Goal: Contribute content

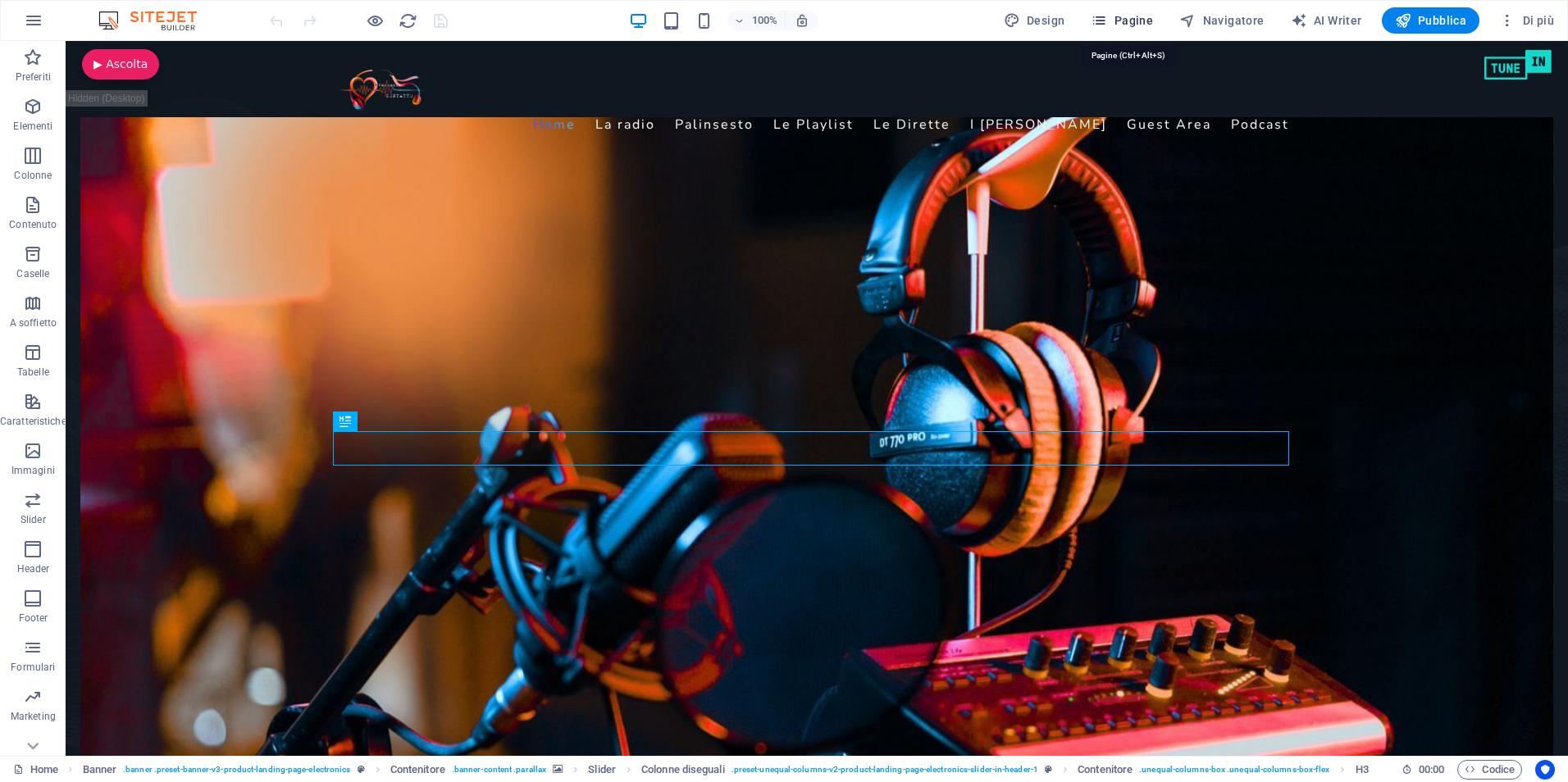
click at [1123, 13] on span "Pagine" at bounding box center [1122, 21] width 63 height 16
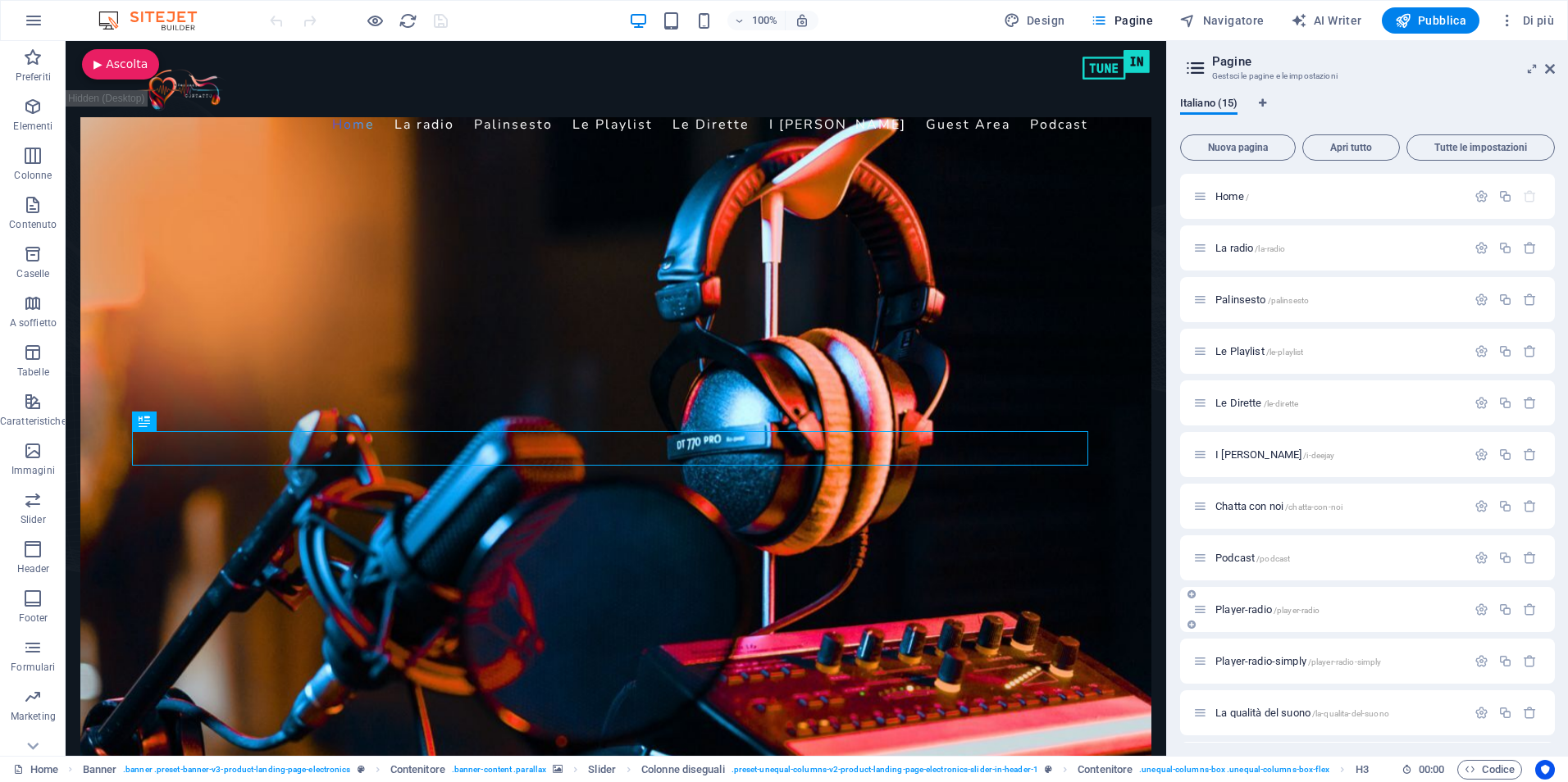
scroll to position [206, 0]
click at [1221, 711] on span "test /test" at bounding box center [1234, 714] width 37 height 13
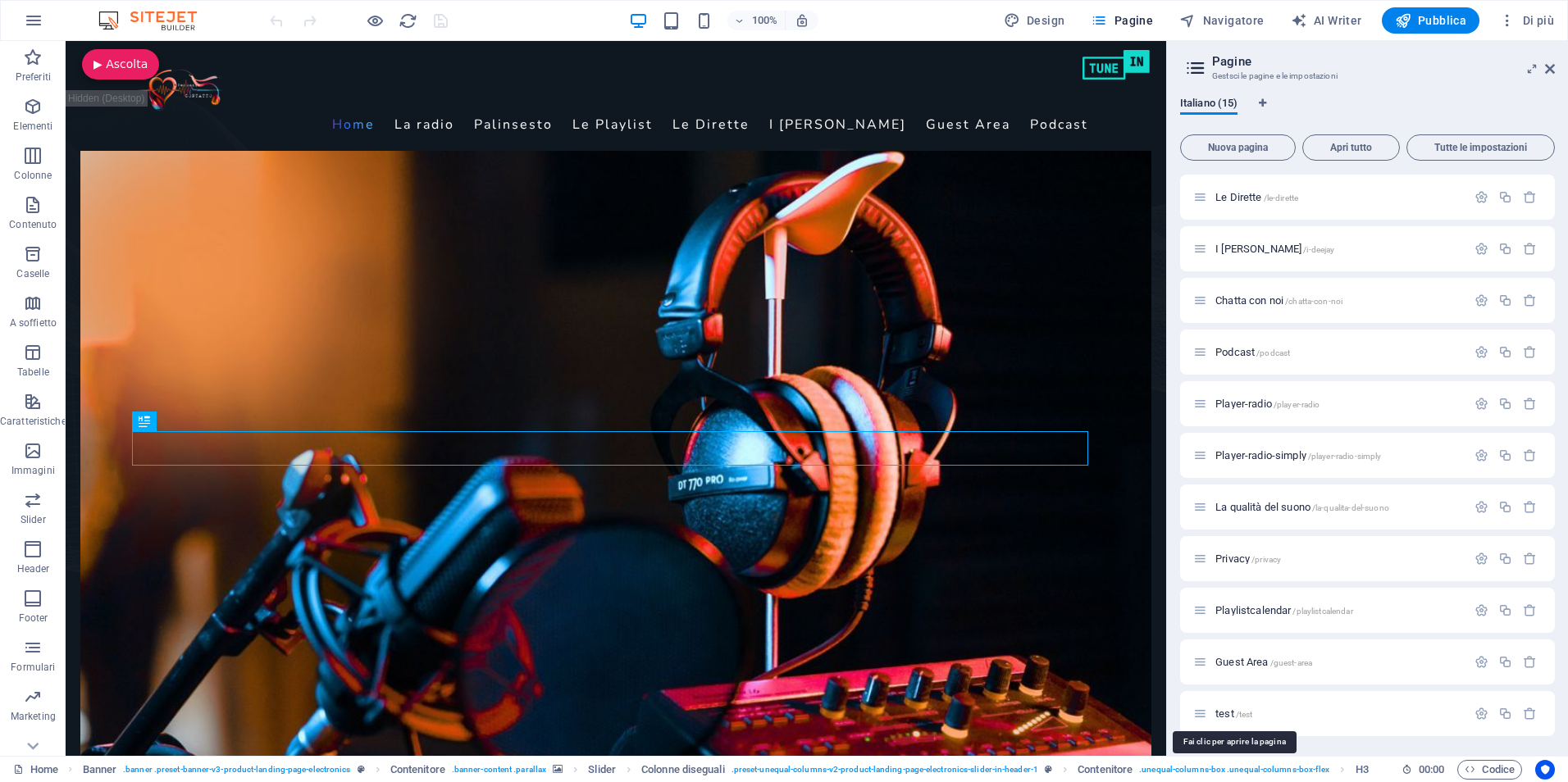
scroll to position [164, 0]
click at [1222, 712] on div "Home / La radio /la-radio Palinsesto /palinsesto Le Playlist /le-playlist Le Di…" at bounding box center [1367, 394] width 375 height 768
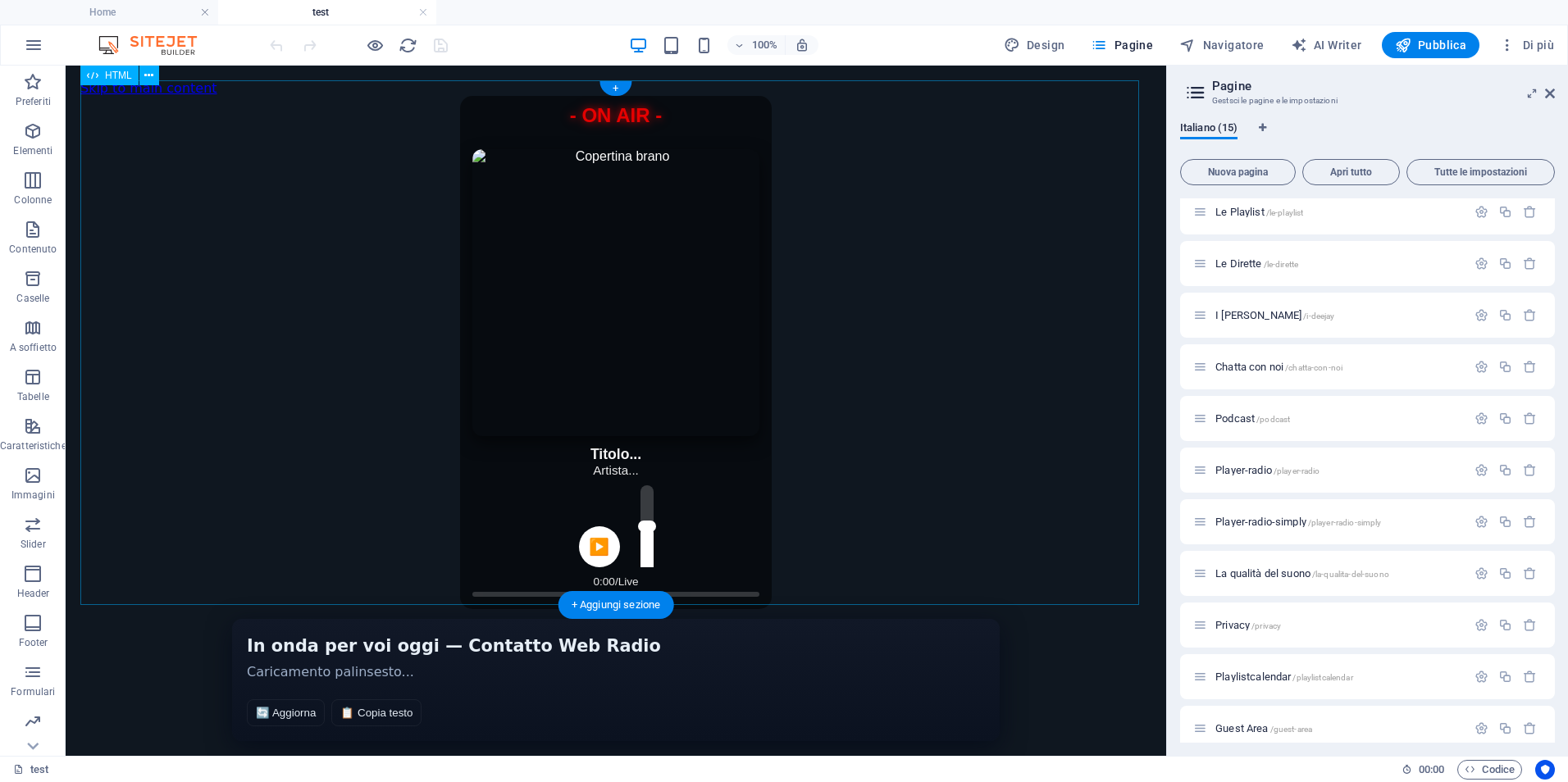
scroll to position [0, 0]
click at [117, 73] on span "HTML" at bounding box center [119, 75] width 27 height 10
click at [116, 73] on span "HTML" at bounding box center [119, 75] width 27 height 10
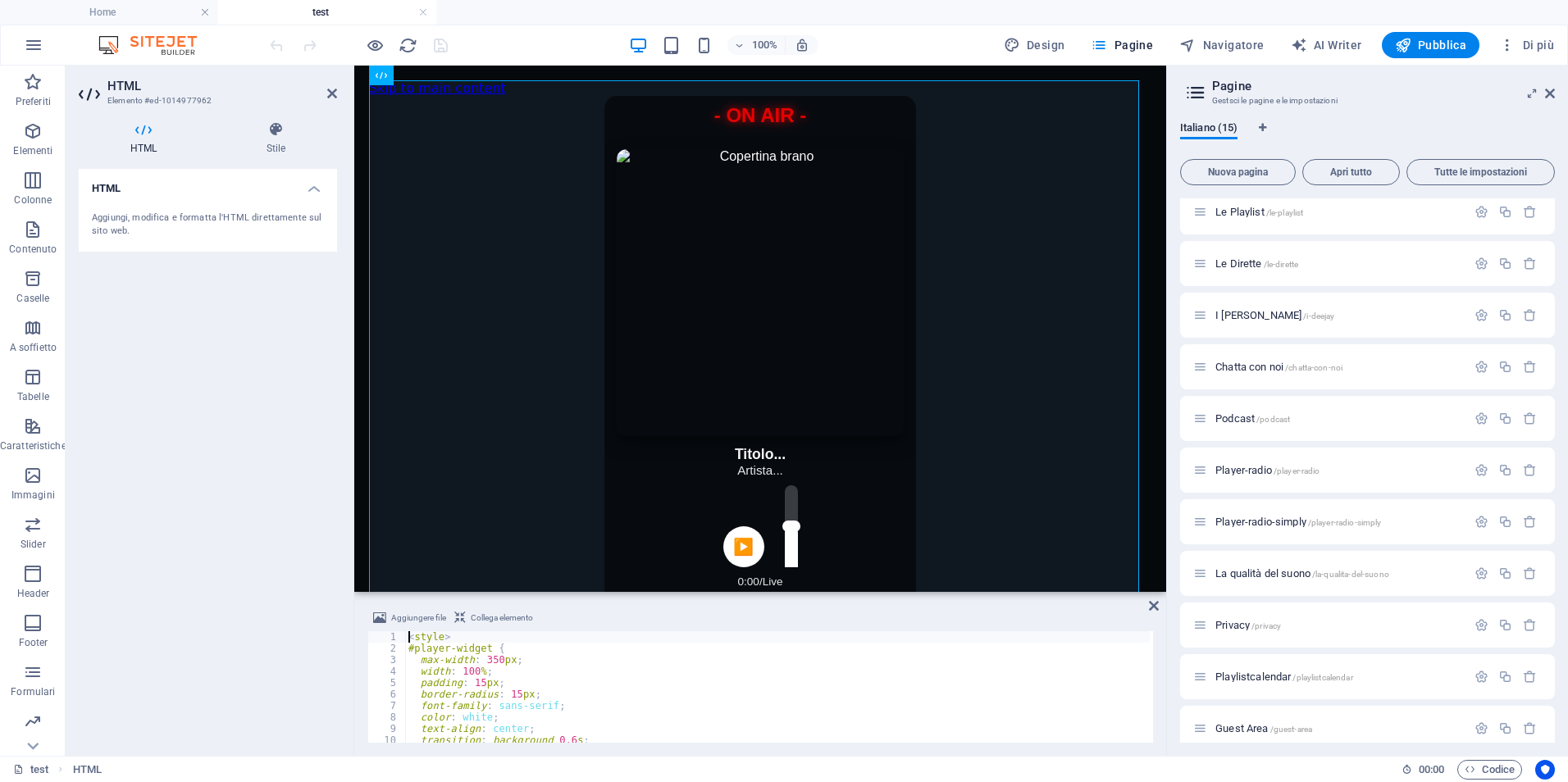
type textarea "</script>"
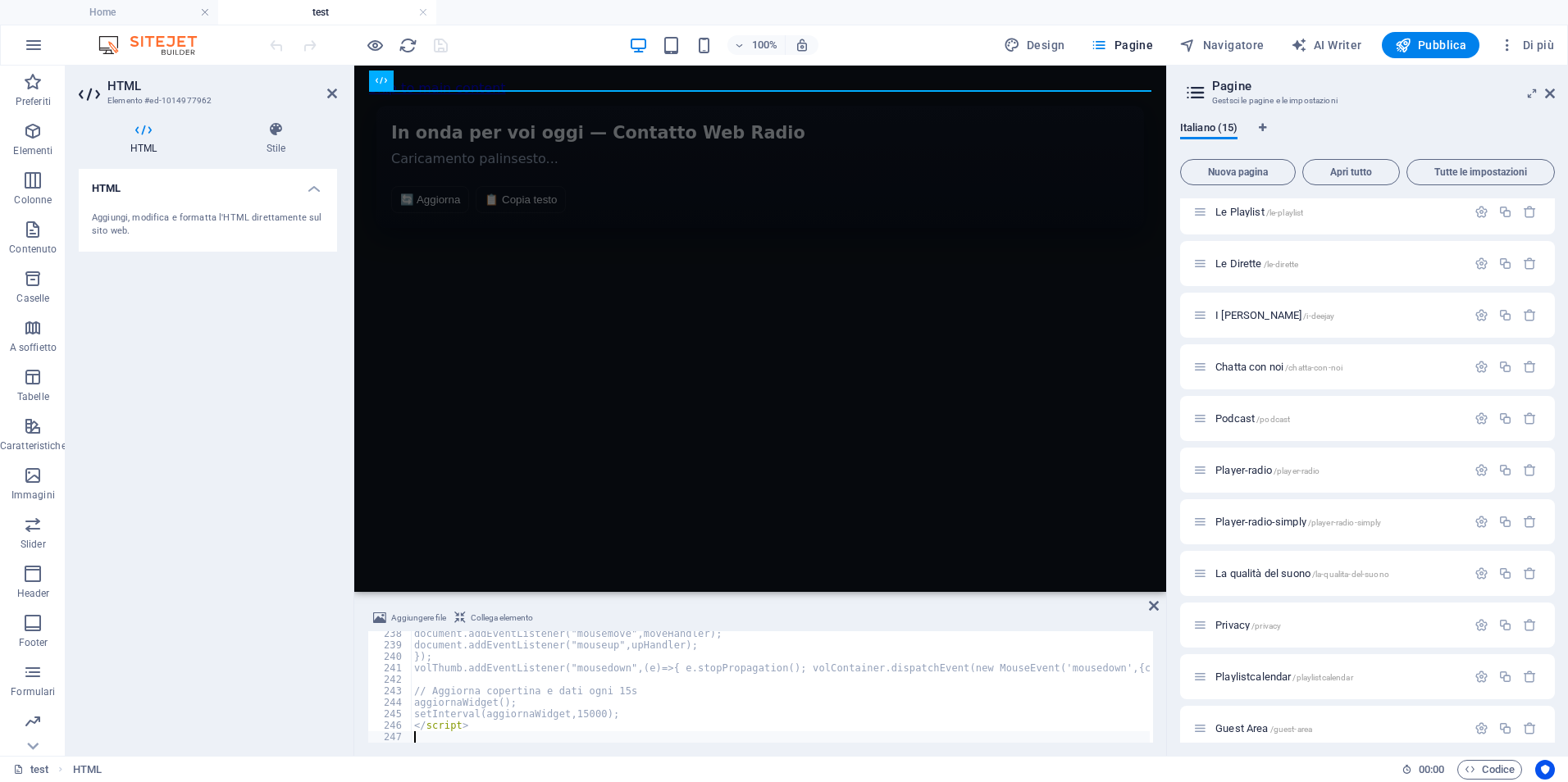
scroll to position [2724, 0]
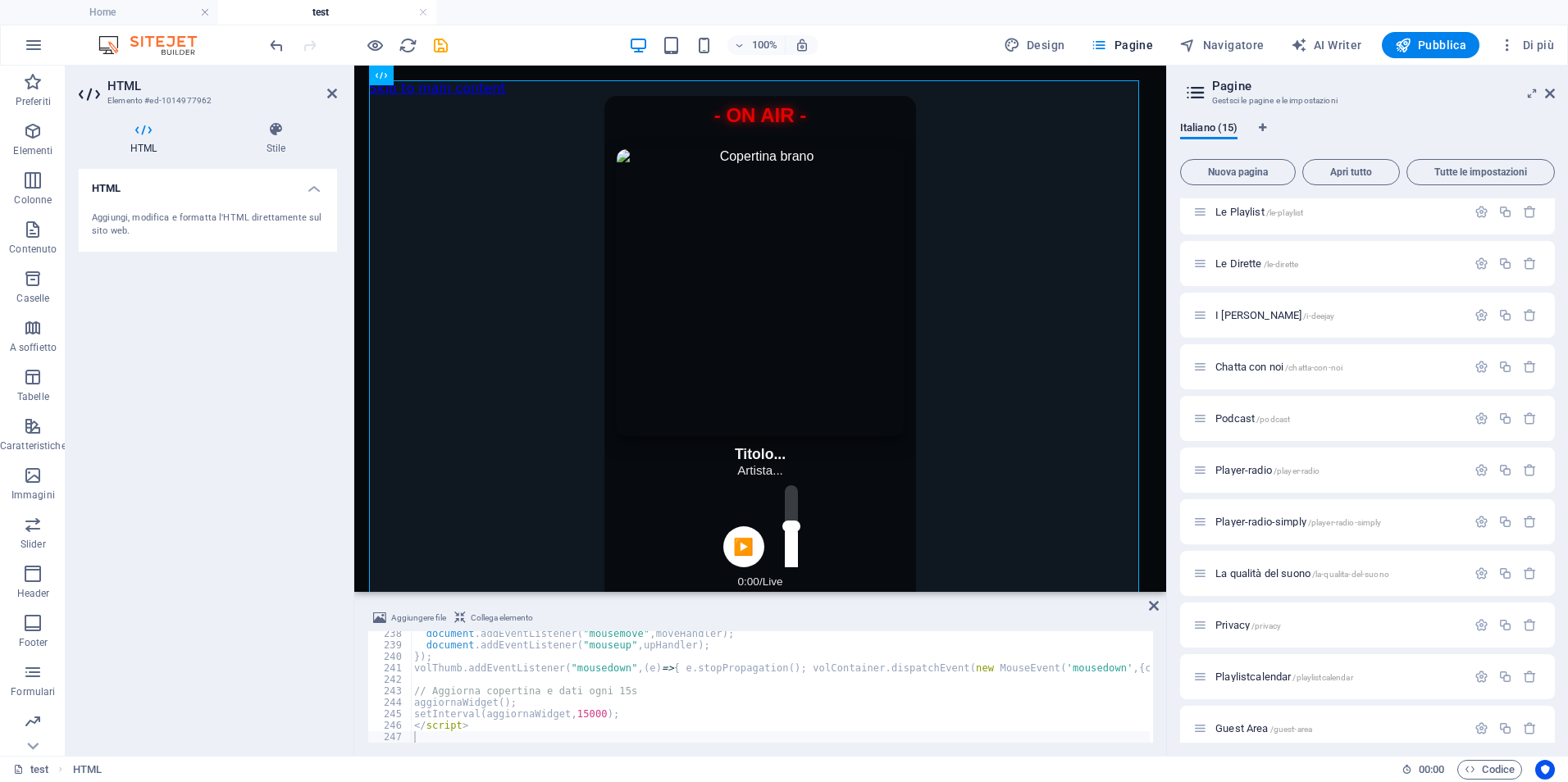
click at [220, 341] on div "HTML Aggiungi, modifica e formatta l'HTML direttamente sul sito web." at bounding box center [208, 455] width 259 height 574
click at [442, 42] on icon "save" at bounding box center [440, 45] width 19 height 19
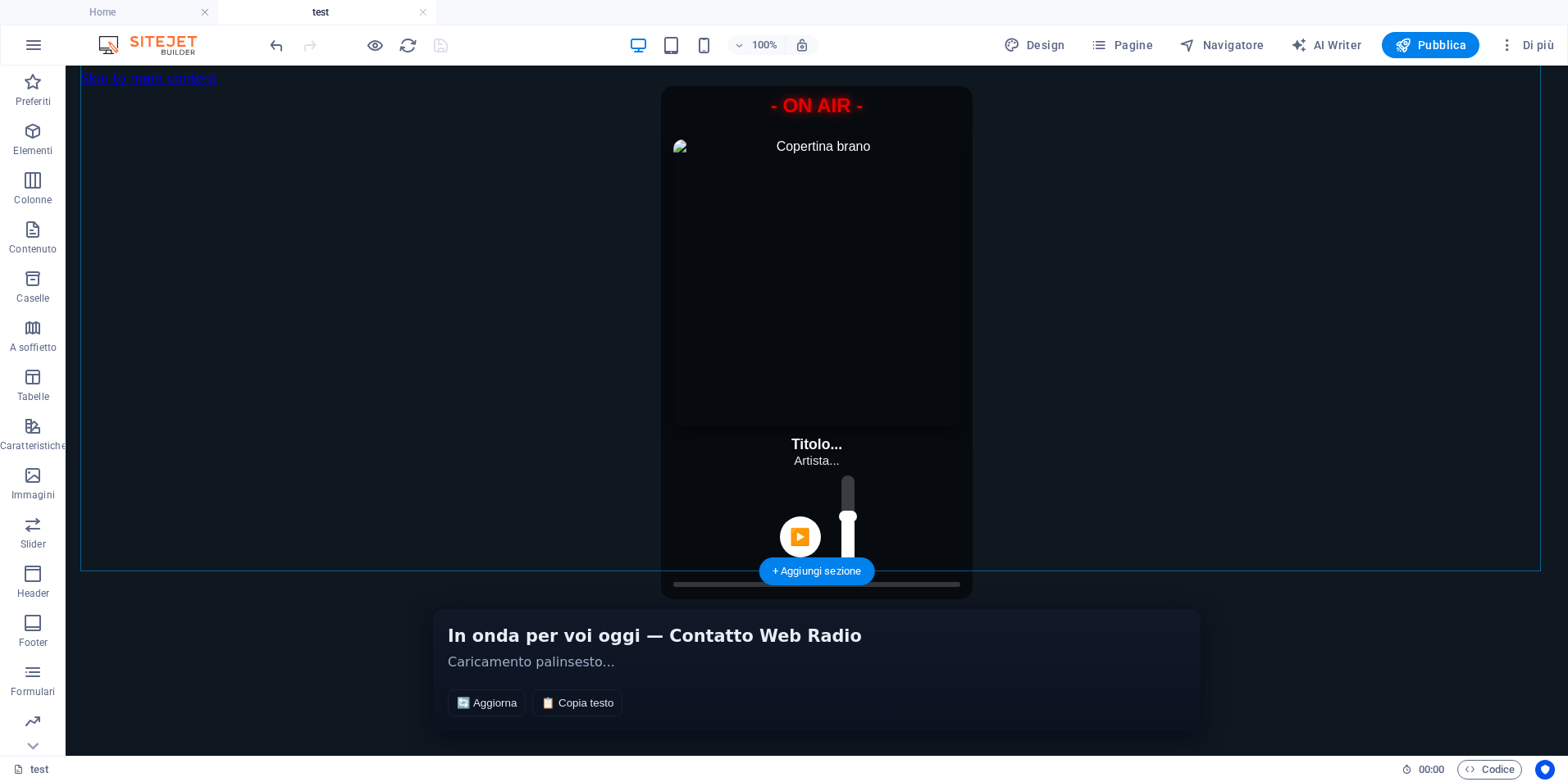
scroll to position [41, 0]
click at [1430, 38] on span "Pubblica" at bounding box center [1432, 45] width 73 height 16
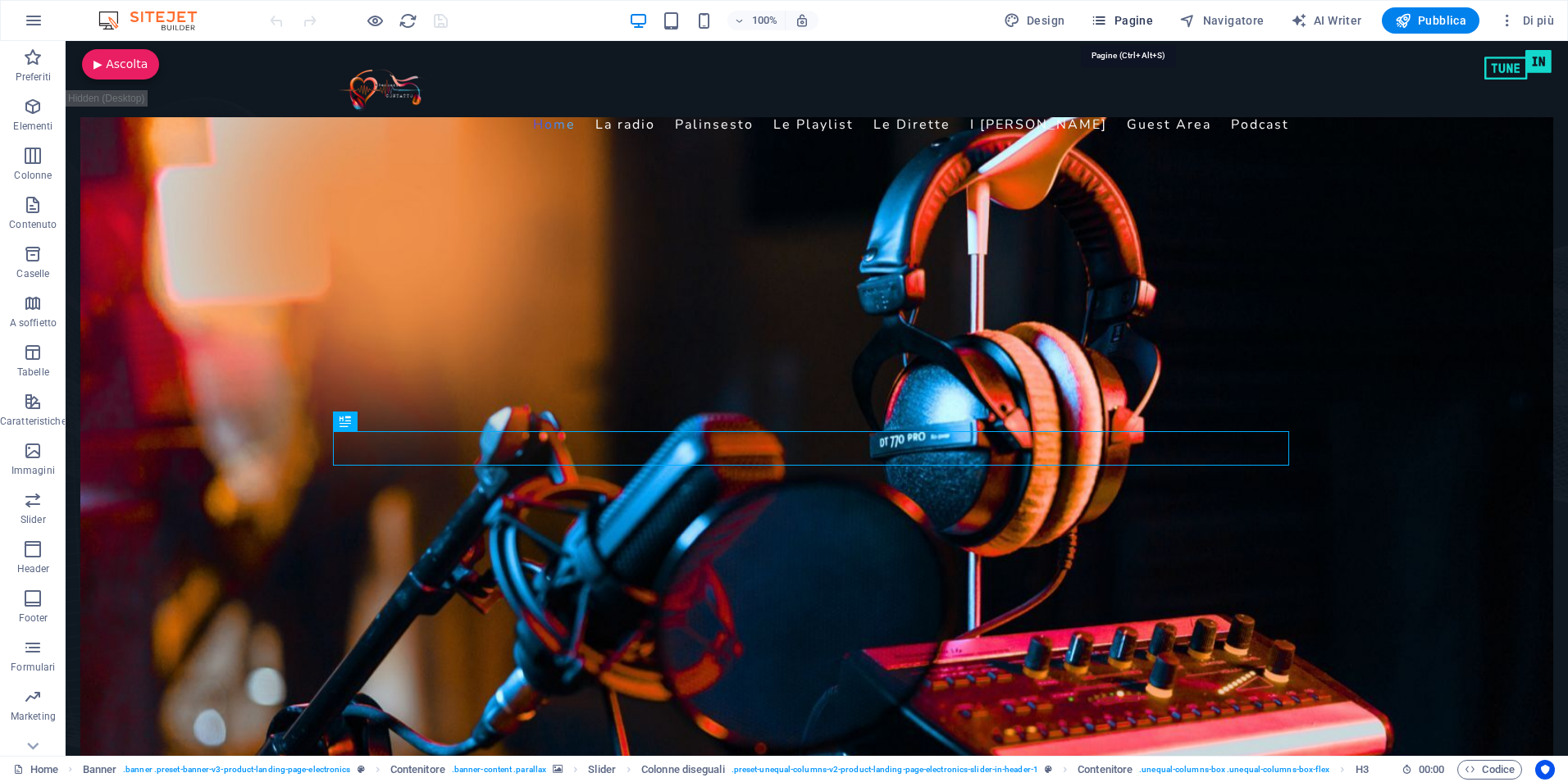
click at [1139, 17] on span "Pagine" at bounding box center [1122, 21] width 63 height 16
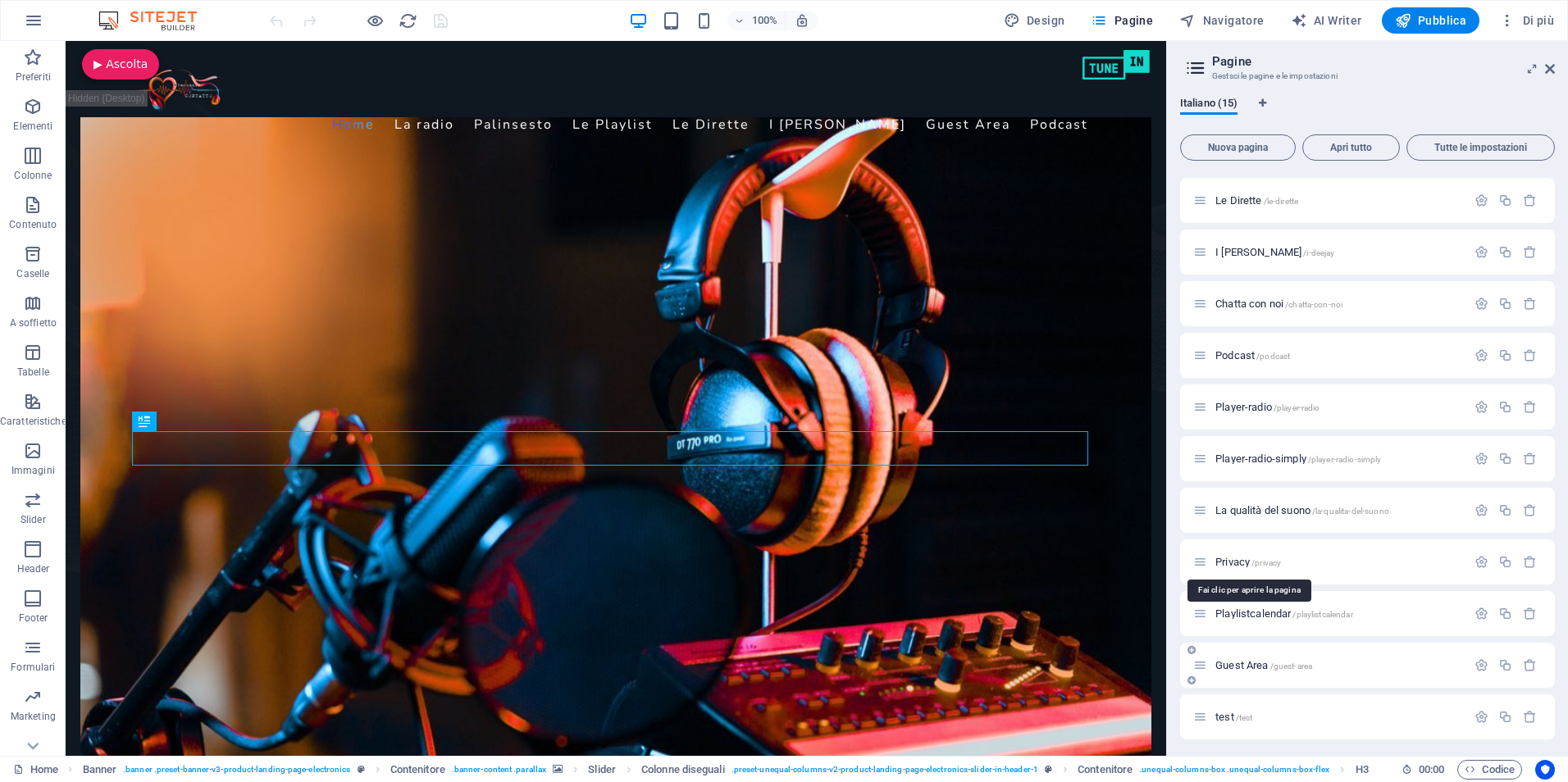
scroll to position [206, 0]
click at [1201, 716] on icon at bounding box center [1200, 713] width 14 height 14
click at [1227, 715] on span "test /test" at bounding box center [1234, 714] width 37 height 13
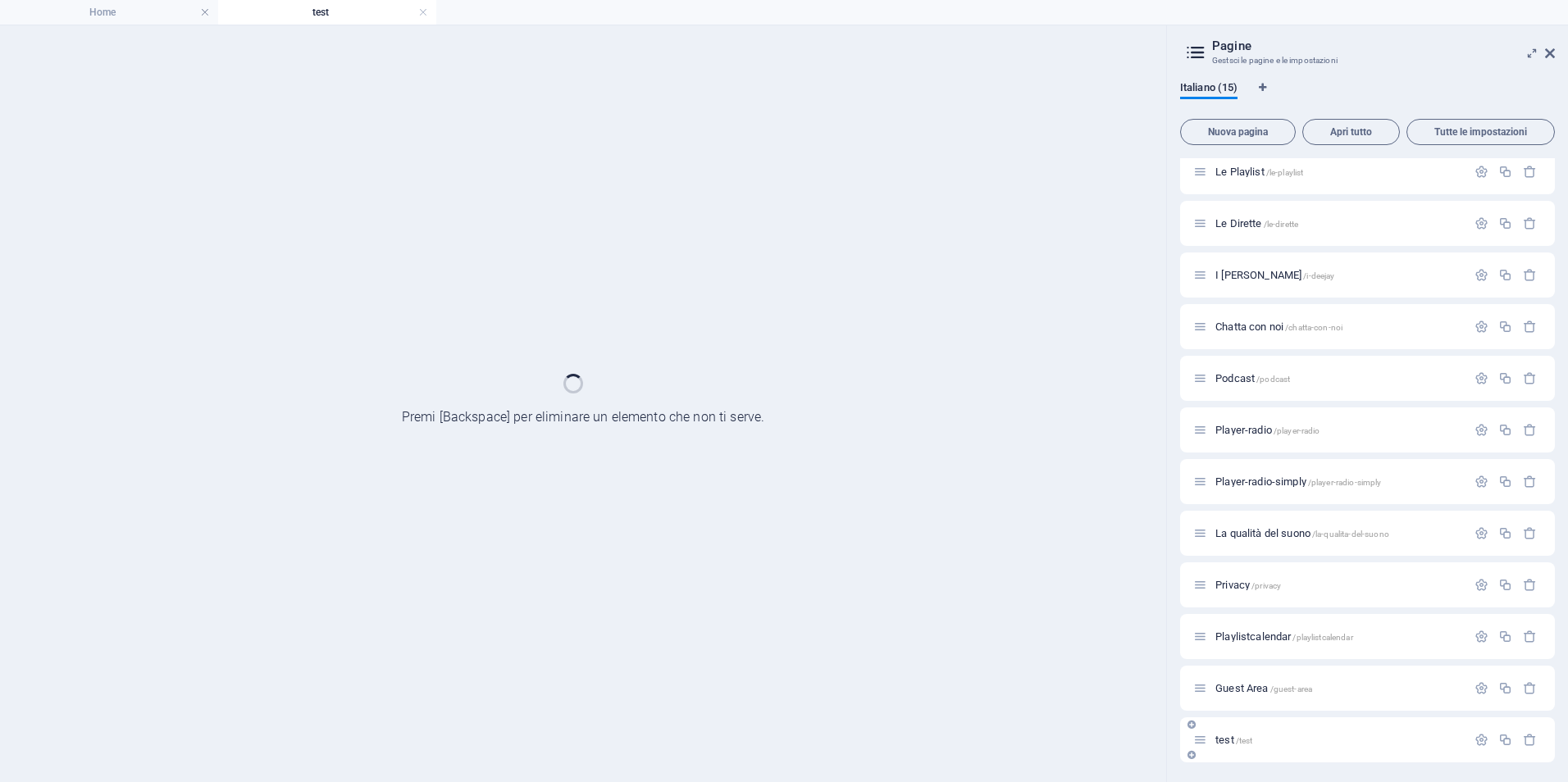
scroll to position [164, 0]
click at [1227, 715] on div "Home / La radio /la-radio Palinsesto /palinsesto Le Playlist /le-playlist Le Di…" at bounding box center [1367, 378] width 375 height 768
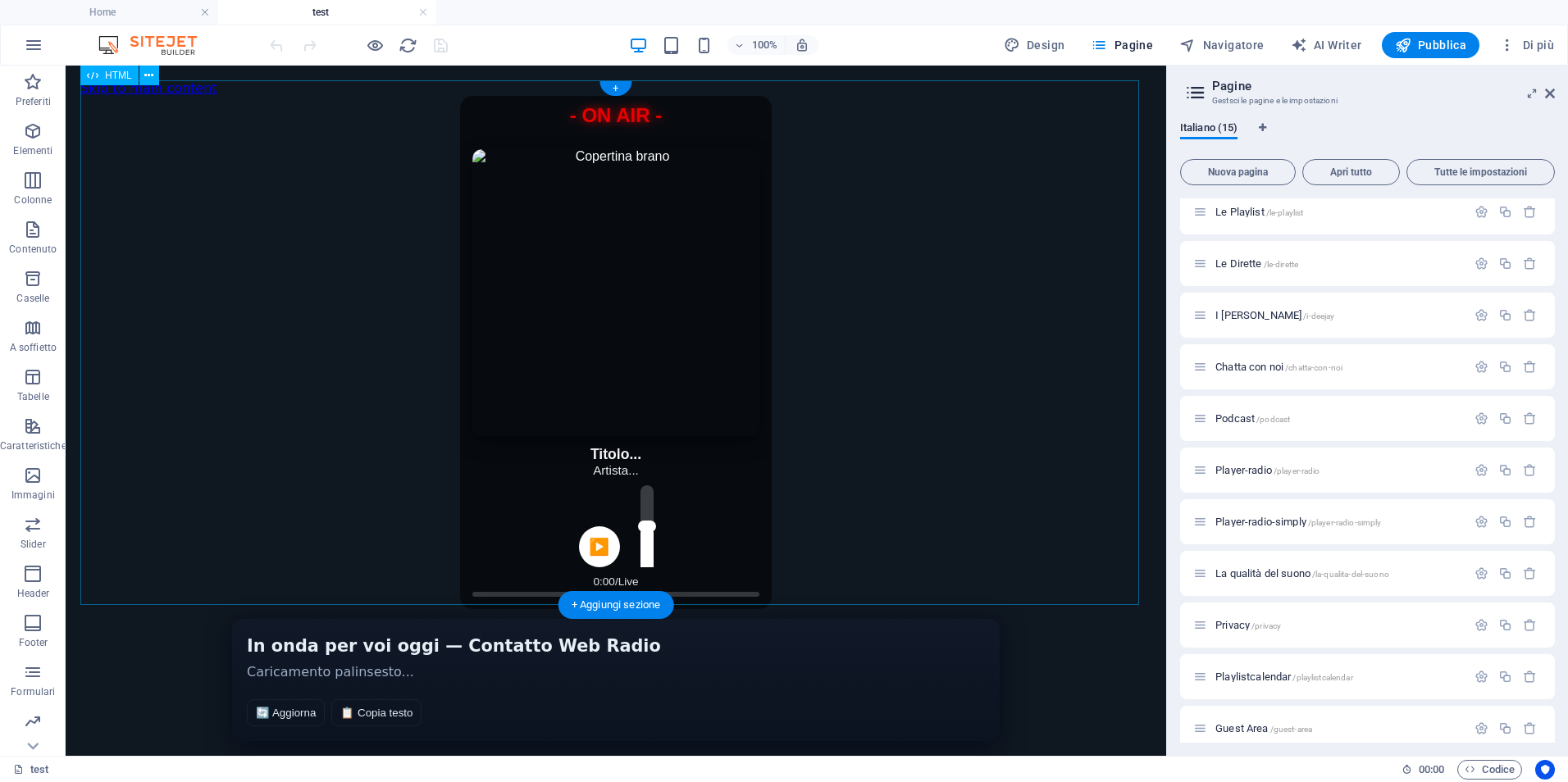
scroll to position [0, 0]
click at [117, 78] on span "HTML" at bounding box center [119, 75] width 27 height 10
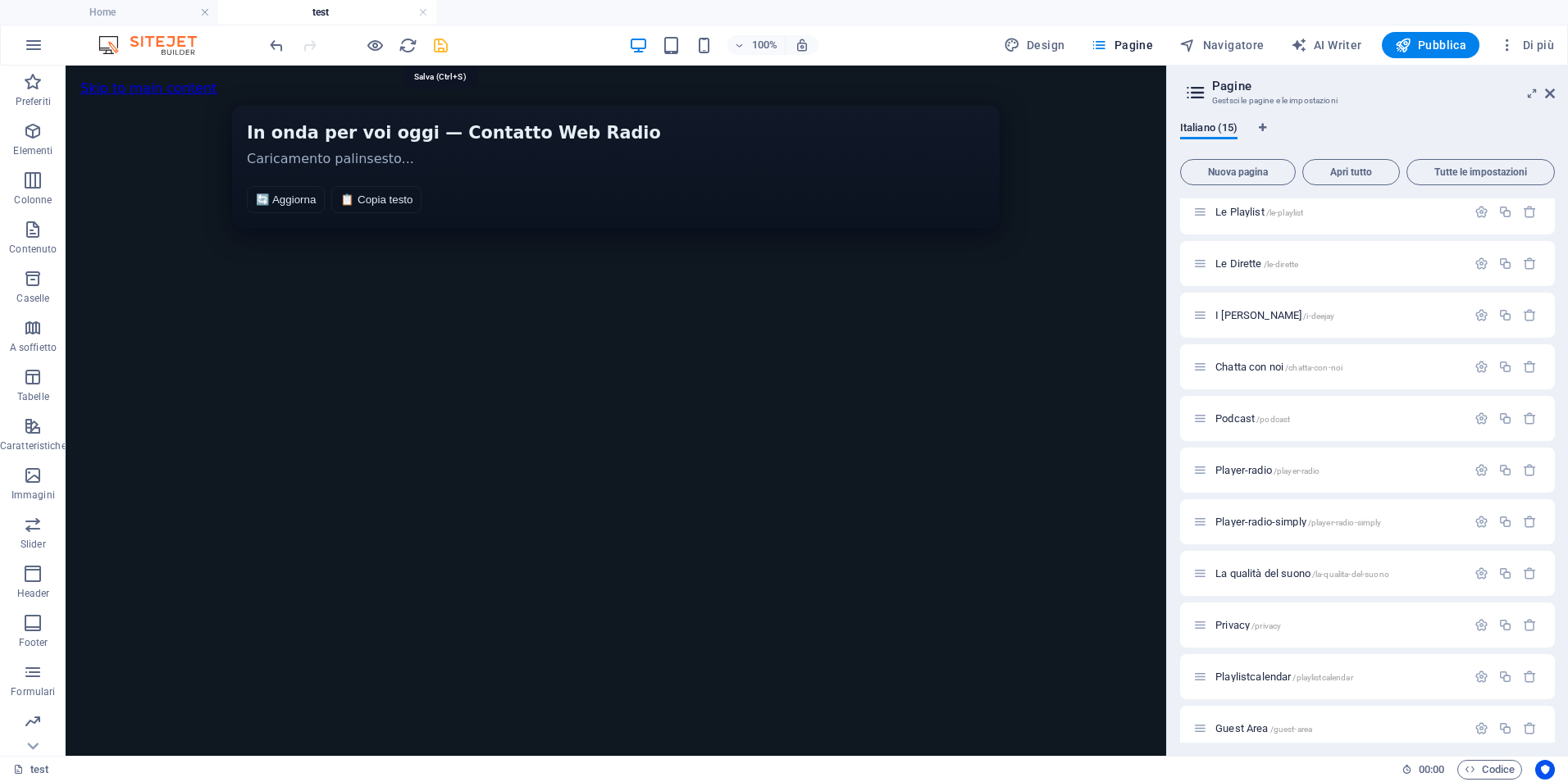
click at [439, 47] on icon "save" at bounding box center [440, 45] width 19 height 19
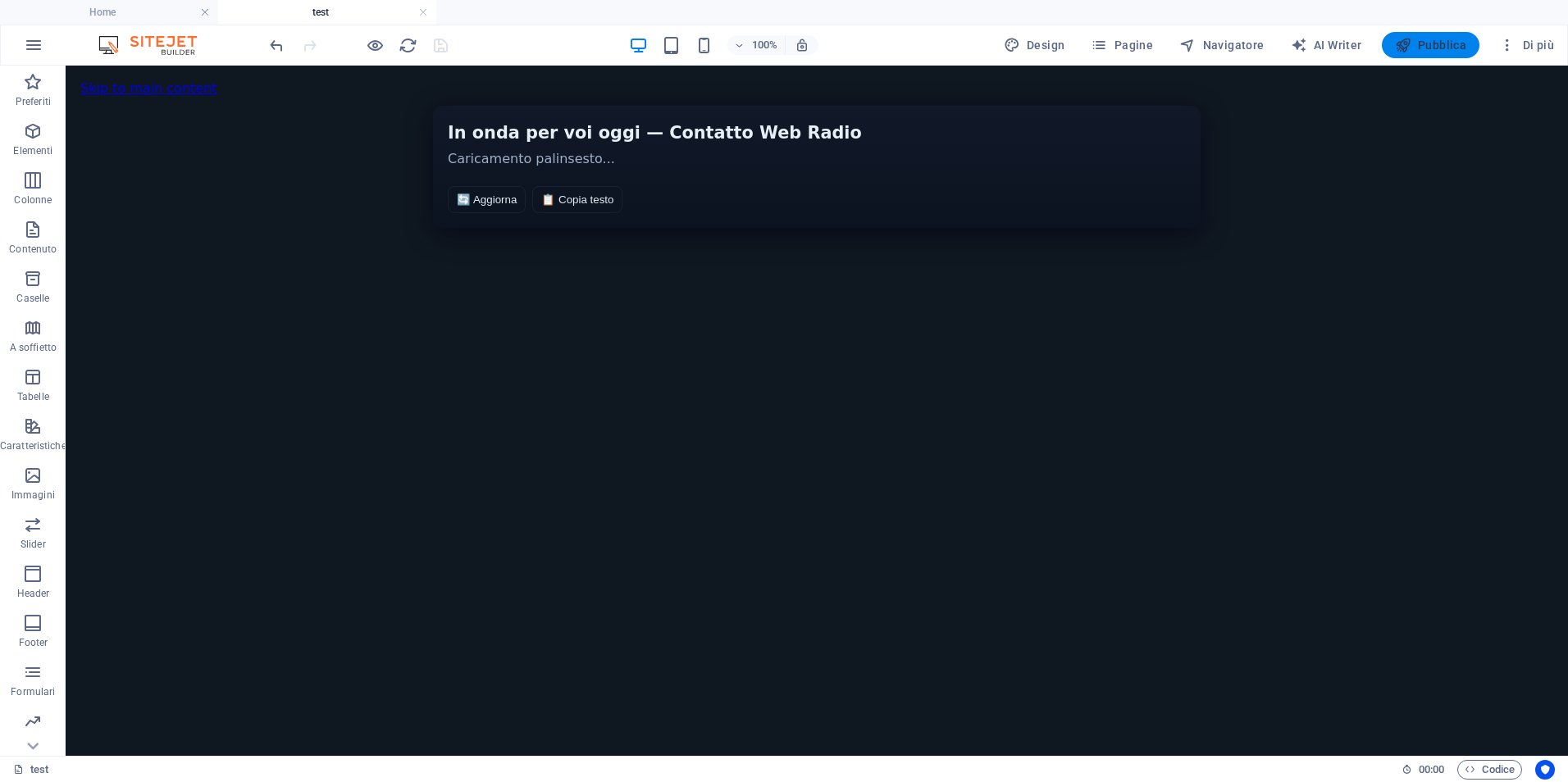
drag, startPoint x: 1433, startPoint y: 40, endPoint x: 1416, endPoint y: 48, distance: 18.8
click at [1430, 43] on span "Pubblica" at bounding box center [1432, 45] width 73 height 16
